Goal: Task Accomplishment & Management: Use online tool/utility

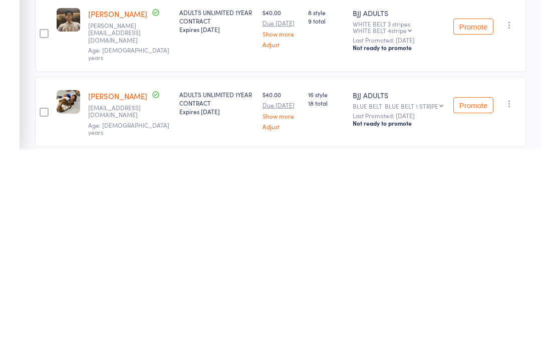
scroll to position [18, 0]
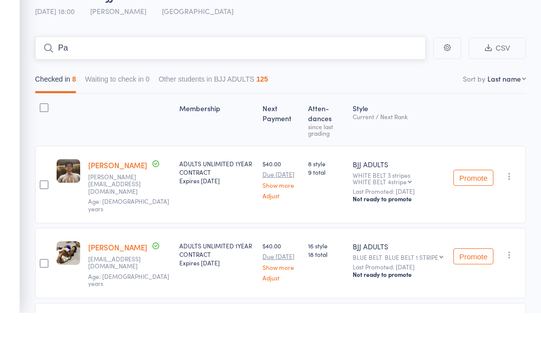
type input "Pat"
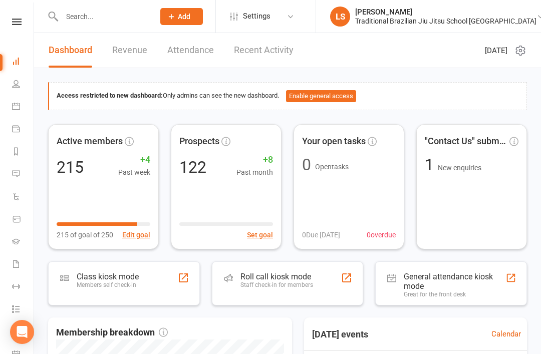
click at [19, 23] on icon at bounding box center [17, 22] width 10 height 7
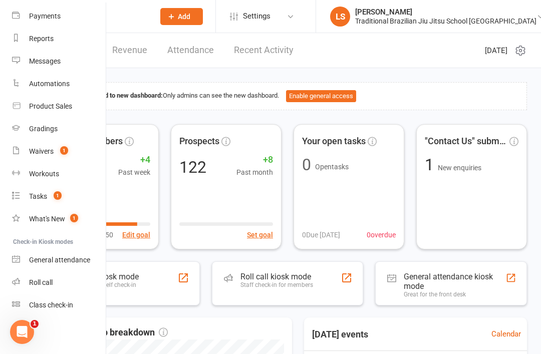
scroll to position [105, 0]
click at [68, 310] on link "Class check-in" at bounding box center [59, 305] width 95 height 23
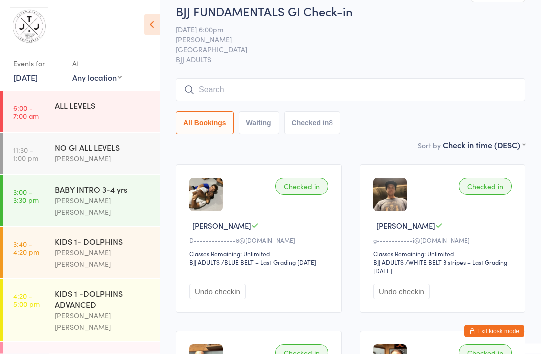
scroll to position [8, 0]
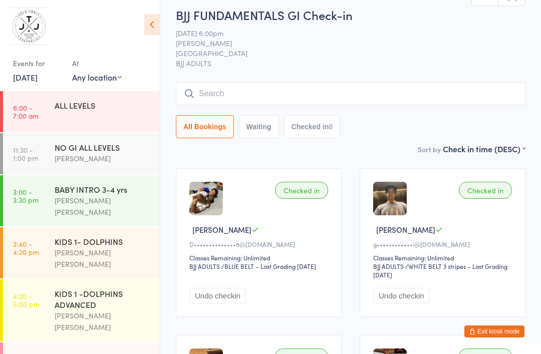
click at [335, 96] on input "search" at bounding box center [351, 93] width 350 height 23
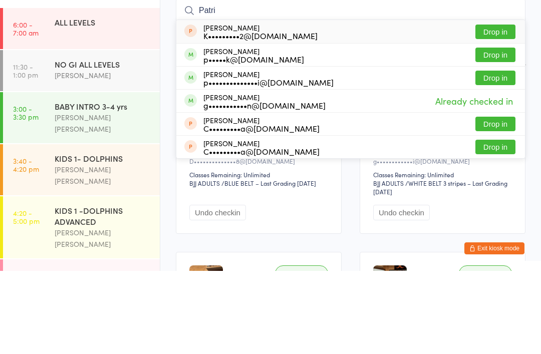
type input "Patri"
click at [496, 154] on button "Drop in" at bounding box center [496, 161] width 40 height 15
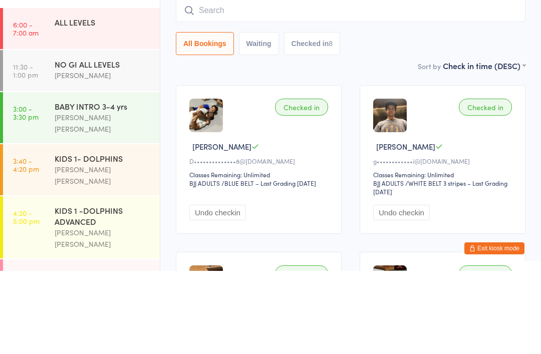
scroll to position [91, 0]
